Goal: Task Accomplishment & Management: Complete application form

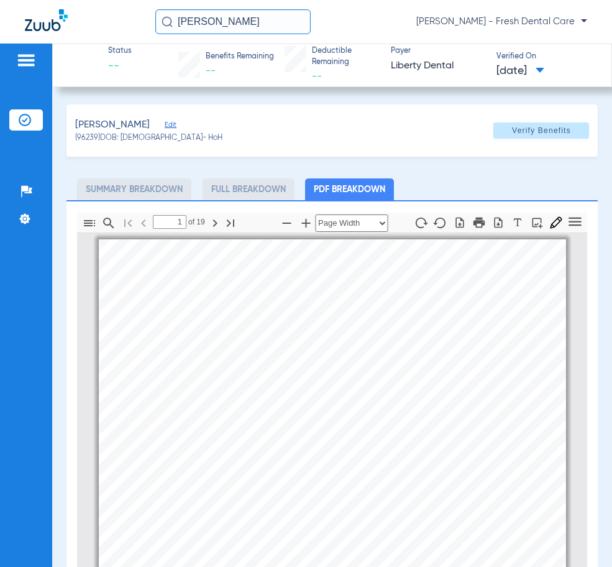
select select "page-width"
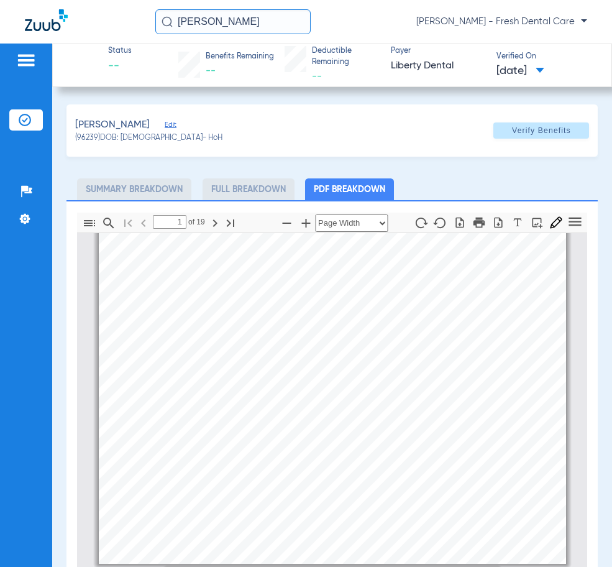
click at [33, 61] on img at bounding box center [26, 60] width 20 height 15
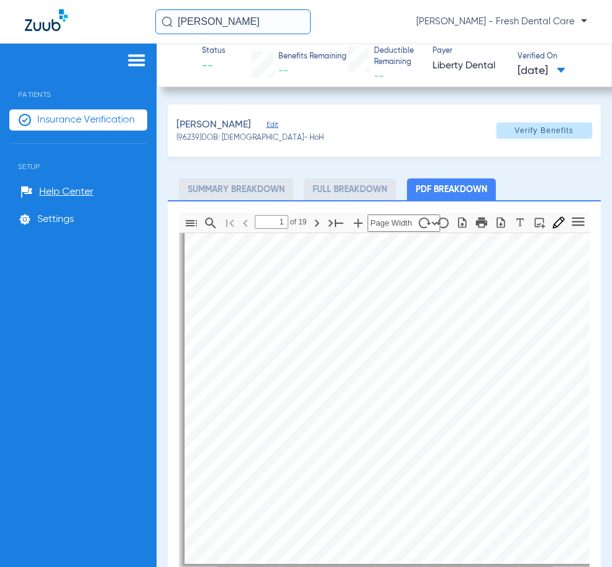
click at [76, 122] on span "Insurance Verification" at bounding box center [86, 120] width 98 height 12
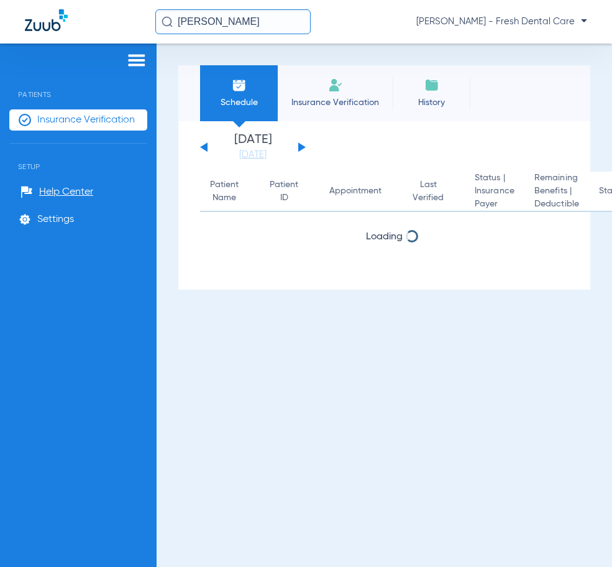
click at [331, 90] on img at bounding box center [335, 85] width 15 height 15
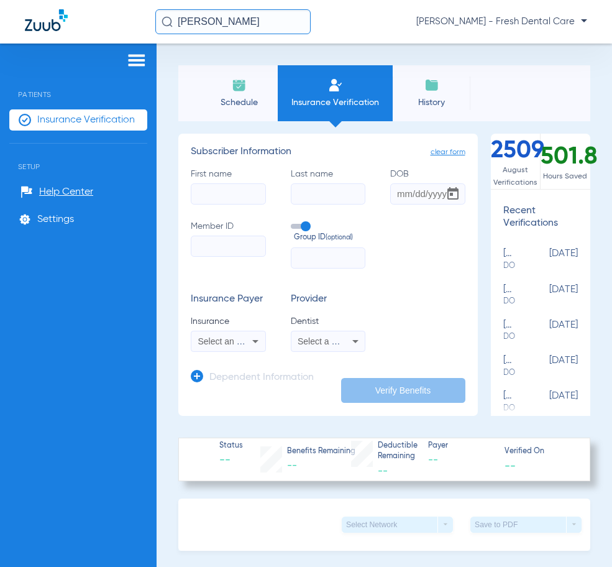
click at [231, 200] on input "First name" at bounding box center [228, 193] width 75 height 21
click at [248, 341] on icon at bounding box center [255, 341] width 15 height 15
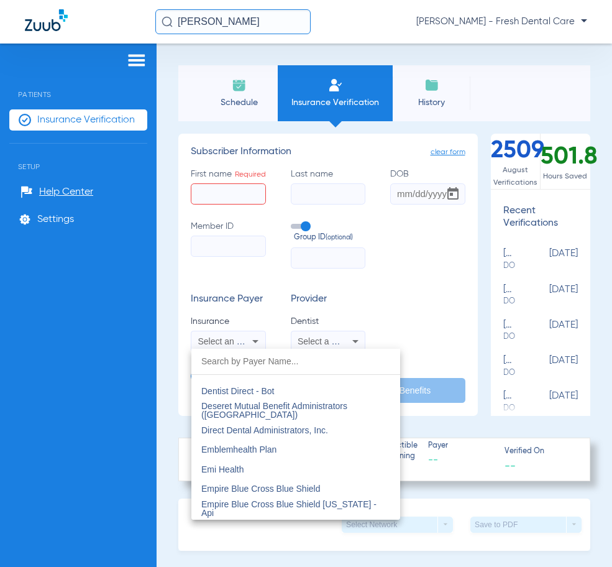
scroll to position [3792, 0]
click at [280, 287] on div at bounding box center [306, 283] width 612 height 567
